Goal: Task Accomplishment & Management: Manage account settings

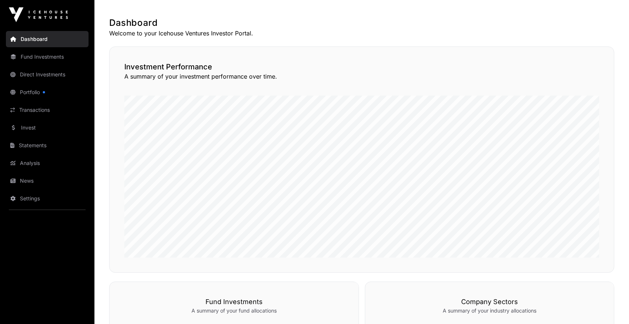
scroll to position [130, 0]
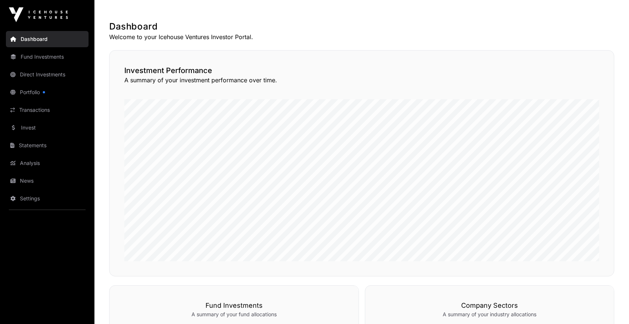
click at [49, 56] on link "Fund Investments" at bounding box center [47, 57] width 83 height 16
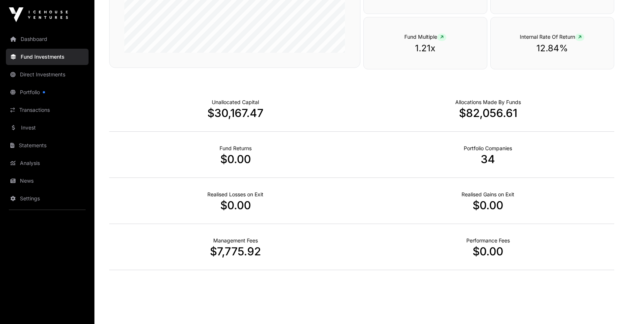
scroll to position [438, 0]
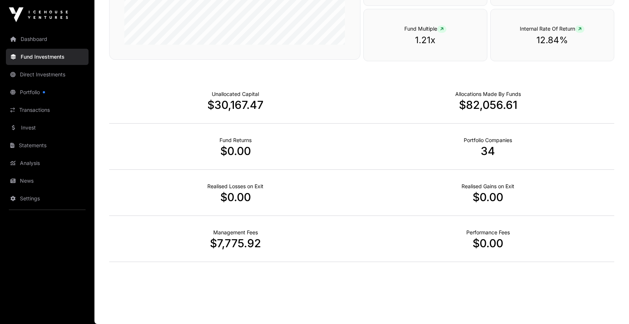
click at [46, 75] on link "Direct Investments" at bounding box center [47, 74] width 83 height 16
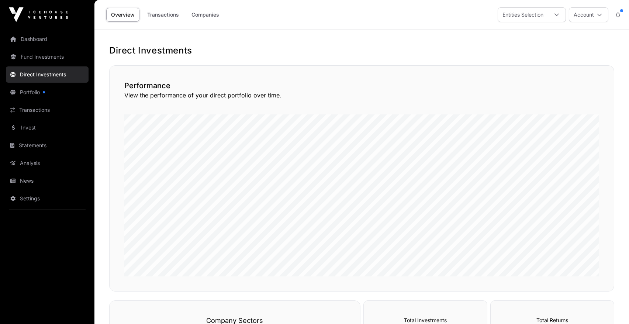
click at [30, 94] on link "Portfolio" at bounding box center [47, 92] width 83 height 16
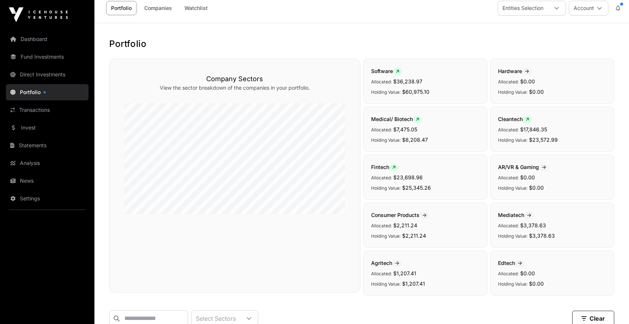
scroll to position [7, 0]
click at [37, 110] on link "Transactions" at bounding box center [47, 110] width 83 height 16
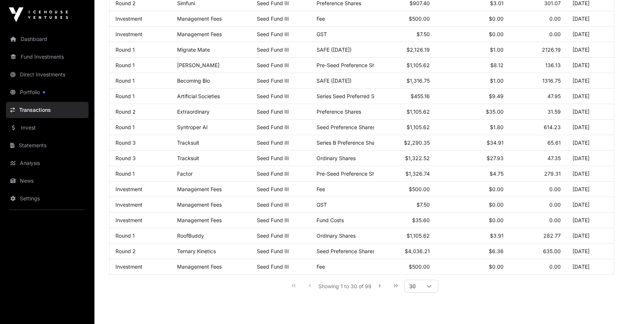
scroll to position [311, 0]
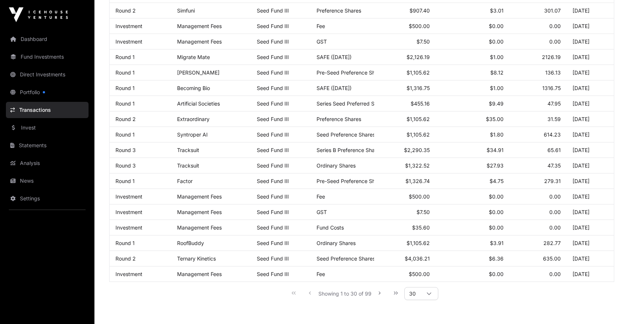
click at [29, 126] on link "Invest" at bounding box center [47, 127] width 83 height 16
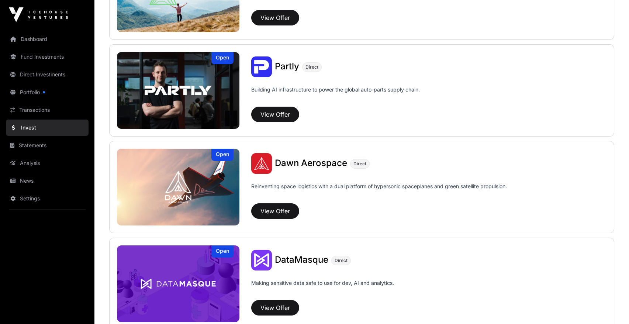
scroll to position [627, 0]
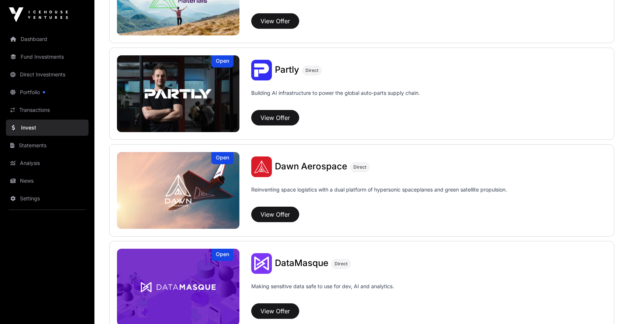
click at [39, 144] on link "Statements" at bounding box center [47, 145] width 83 height 16
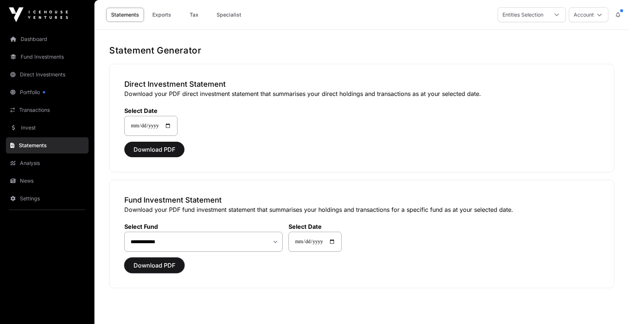
click at [162, 264] on span "Download PDF" at bounding box center [154, 265] width 42 height 9
click at [161, 266] on span "Download PDF" at bounding box center [154, 265] width 42 height 9
click at [160, 259] on button "Download PDF" at bounding box center [154, 264] width 60 height 15
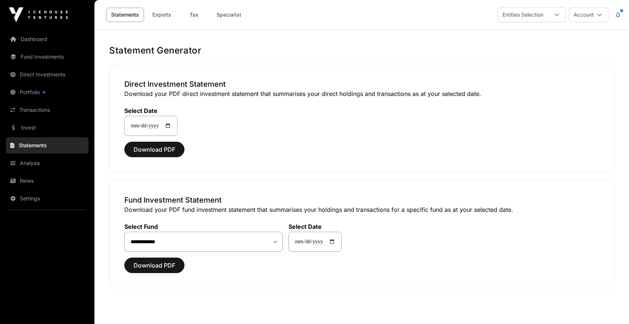
click at [165, 318] on main "**********" at bounding box center [361, 192] width 534 height 324
click at [165, 270] on button "Download PDF" at bounding box center [154, 264] width 60 height 15
click at [162, 267] on span "Download PDF" at bounding box center [154, 265] width 42 height 9
click at [124, 257] on button "Download PDF" at bounding box center [154, 264] width 60 height 15
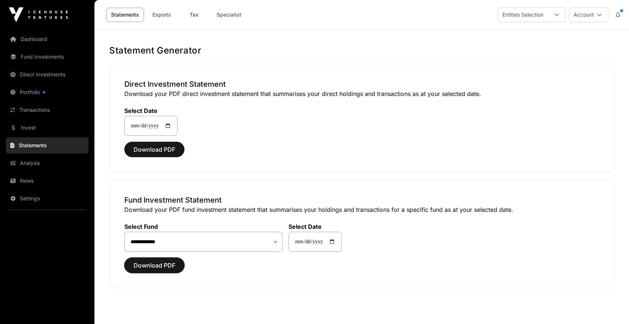
click at [170, 263] on span "Download PDF" at bounding box center [154, 265] width 42 height 9
click at [322, 242] on input "**********" at bounding box center [314, 242] width 53 height 20
click at [306, 241] on input "**********" at bounding box center [314, 242] width 53 height 20
click at [338, 242] on input "**********" at bounding box center [314, 242] width 53 height 20
click at [320, 277] on div "**********" at bounding box center [361, 234] width 505 height 108
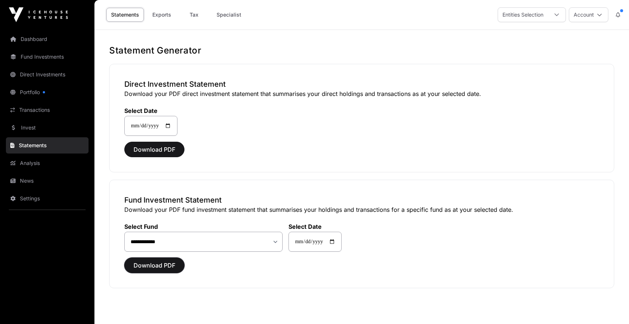
click at [155, 266] on span "Download PDF" at bounding box center [154, 265] width 42 height 9
click at [155, 267] on span "Download PDF" at bounding box center [154, 265] width 42 height 9
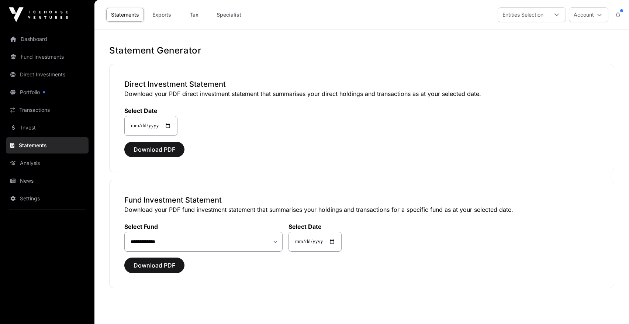
click at [156, 321] on main "**********" at bounding box center [361, 192] width 534 height 324
click at [149, 266] on span "Download PDF" at bounding box center [154, 265] width 42 height 9
click at [149, 313] on main "**********" at bounding box center [361, 192] width 534 height 324
click at [156, 265] on span "Download PDF" at bounding box center [154, 265] width 42 height 9
click at [162, 264] on span "Download PDF" at bounding box center [154, 265] width 42 height 9
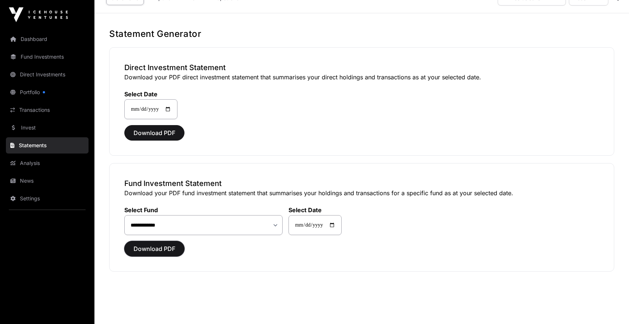
scroll to position [24, 0]
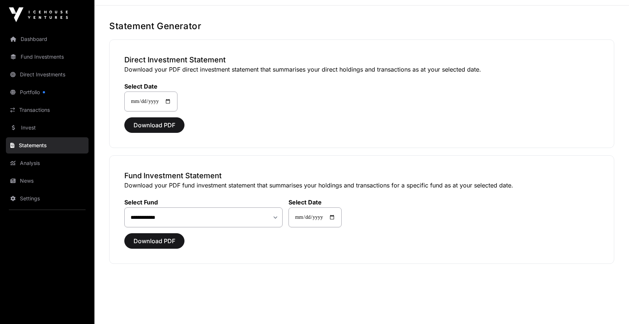
drag, startPoint x: 162, startPoint y: 265, endPoint x: 158, endPoint y: 321, distance: 56.2
click at [158, 321] on main "**********" at bounding box center [361, 168] width 534 height 324
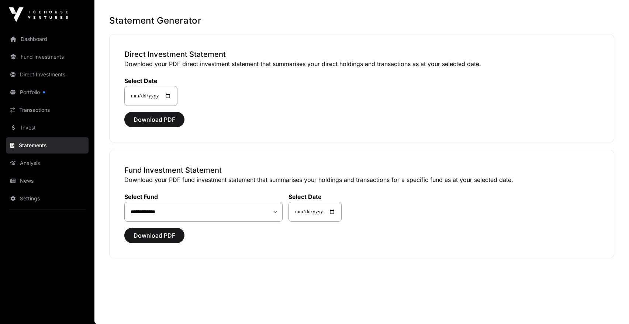
click at [28, 164] on link "Analysis" at bounding box center [47, 163] width 83 height 16
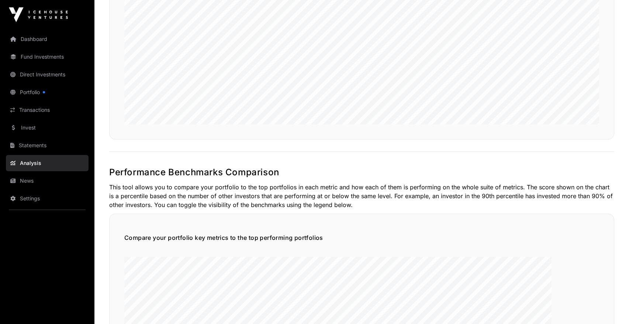
scroll to position [1001, 0]
click at [143, 241] on h5 "Compare your portfolio key metrics to the top performing portfolios" at bounding box center [361, 237] width 475 height 9
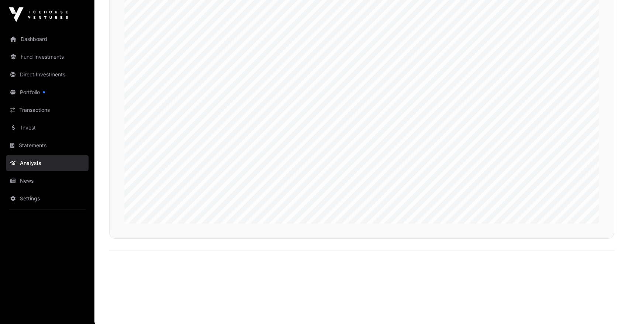
scroll to position [1825, 0]
click at [32, 181] on link "News" at bounding box center [47, 181] width 83 height 16
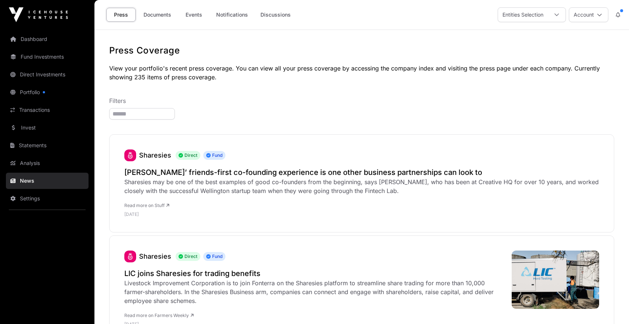
click at [32, 181] on link "News" at bounding box center [47, 181] width 83 height 16
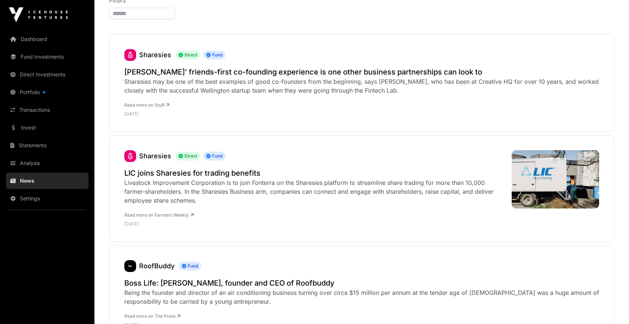
scroll to position [99, 0]
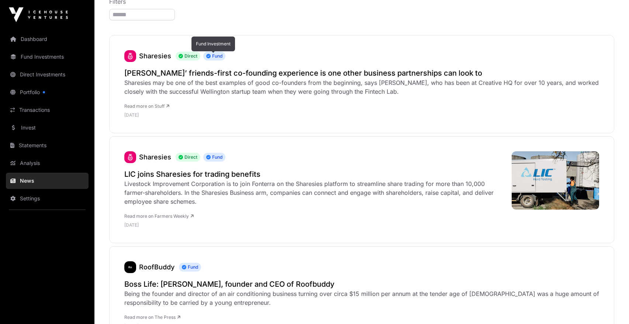
click at [215, 59] on span "Fund" at bounding box center [214, 56] width 22 height 9
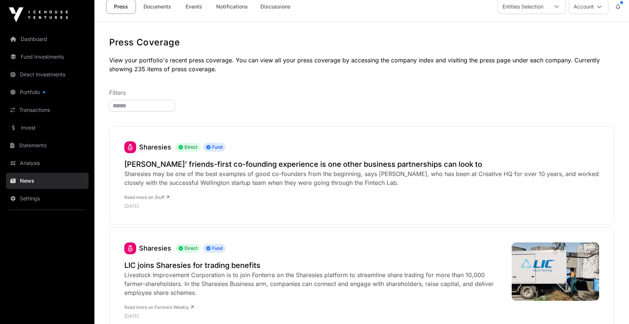
scroll to position [0, 0]
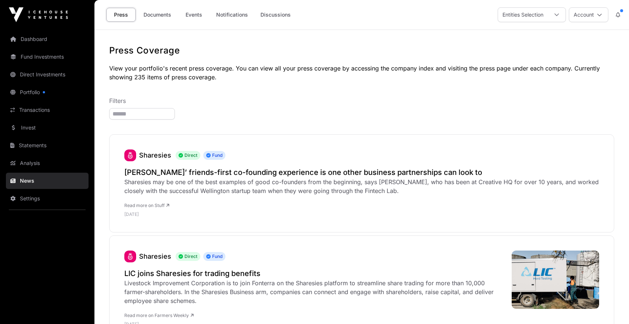
click at [43, 195] on link "Settings" at bounding box center [47, 198] width 83 height 16
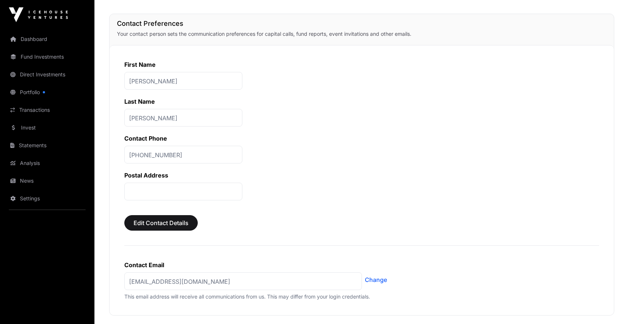
scroll to position [232, 0]
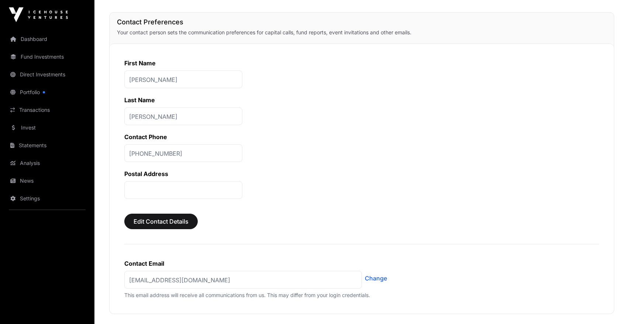
click at [133, 188] on p at bounding box center [183, 190] width 118 height 18
click at [149, 192] on p at bounding box center [183, 190] width 118 height 18
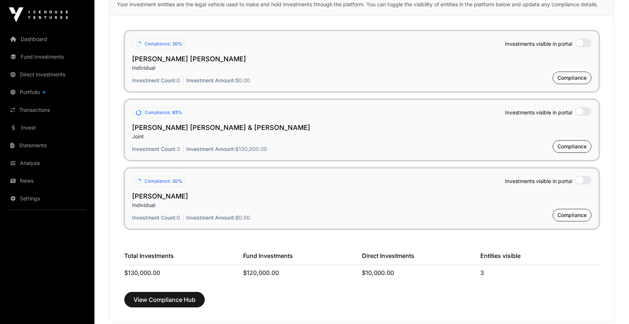
scroll to position [581, 0]
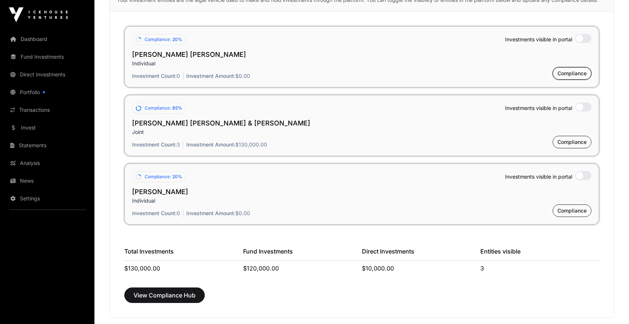
click at [568, 73] on span "Compliance" at bounding box center [571, 73] width 29 height 7
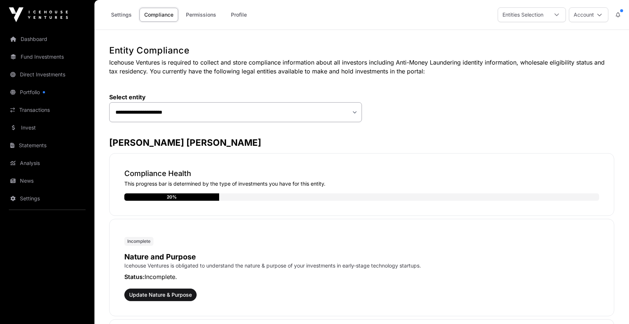
click at [121, 14] on link "Settings" at bounding box center [121, 15] width 30 height 14
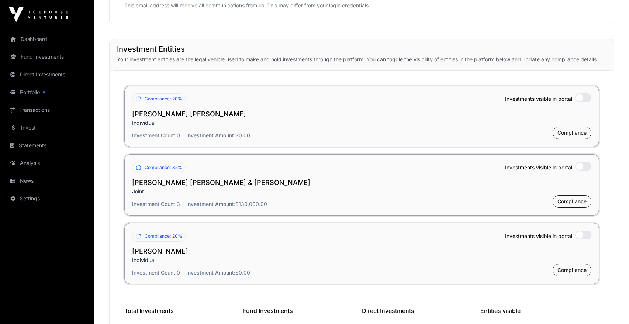
scroll to position [522, 0]
click at [574, 202] on span "Compliance" at bounding box center [571, 200] width 29 height 7
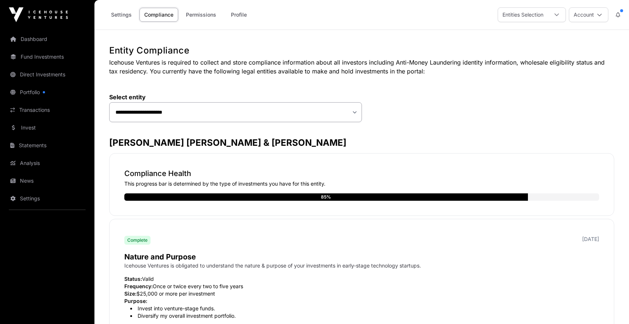
click at [128, 15] on link "Settings" at bounding box center [121, 15] width 30 height 14
